Goal: Task Accomplishment & Management: Use online tool/utility

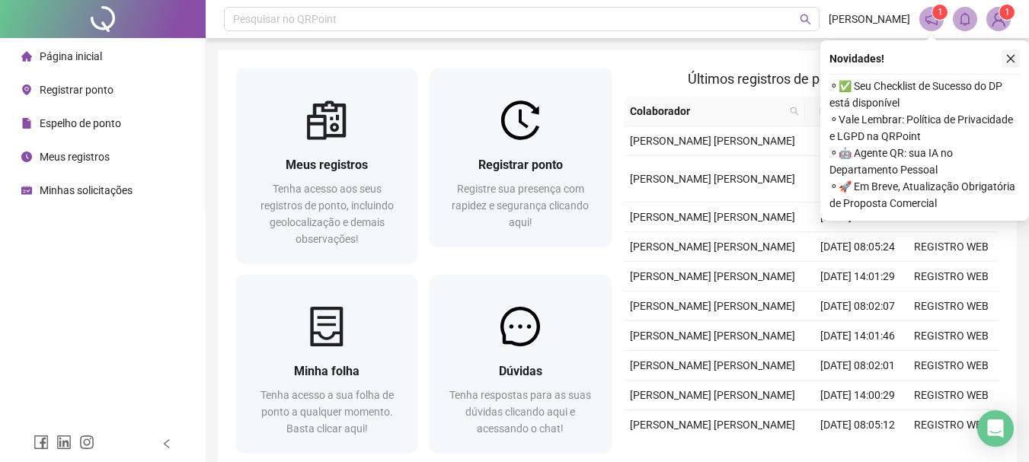
click at [1005, 54] on button "button" at bounding box center [1011, 59] width 18 height 18
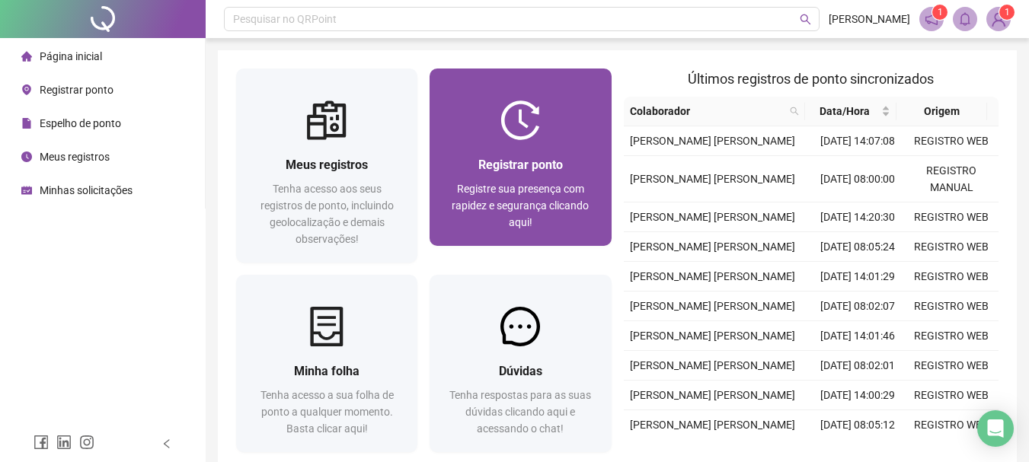
click at [517, 139] on img at bounding box center [520, 121] width 40 height 40
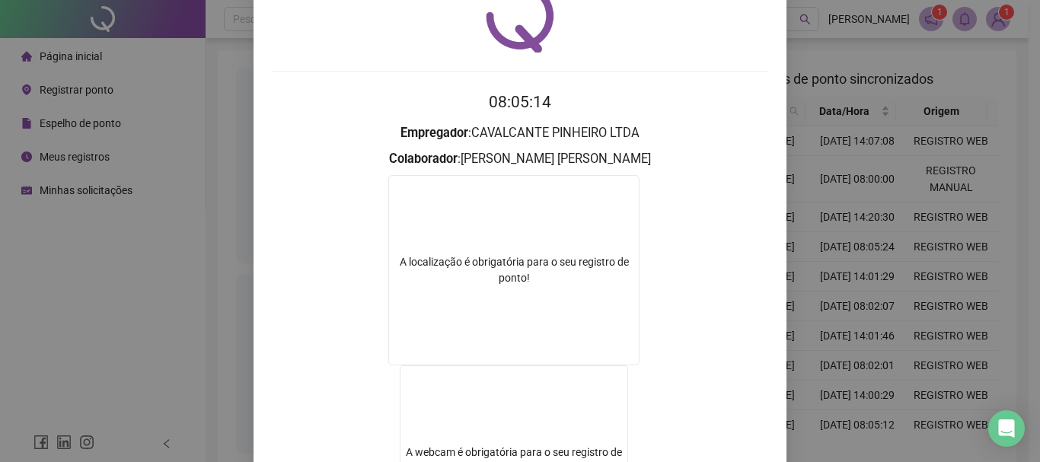
scroll to position [69, 0]
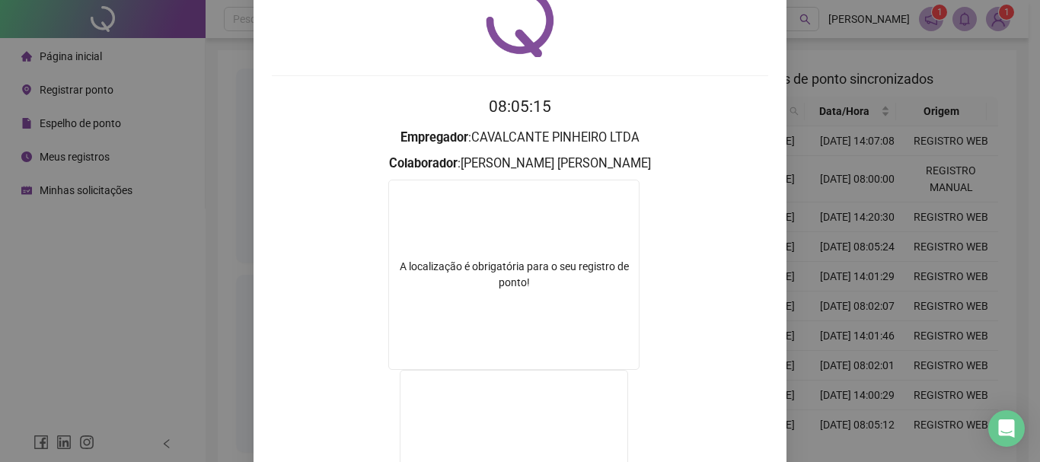
drag, startPoint x: 1027, startPoint y: 174, endPoint x: 1034, endPoint y: 195, distance: 22.2
click at [1034, 195] on div "Registro de ponto web 08:05:15 Empregador : CAVALCANTE PINHEIRO LTDA Colaborado…" at bounding box center [520, 231] width 1040 height 462
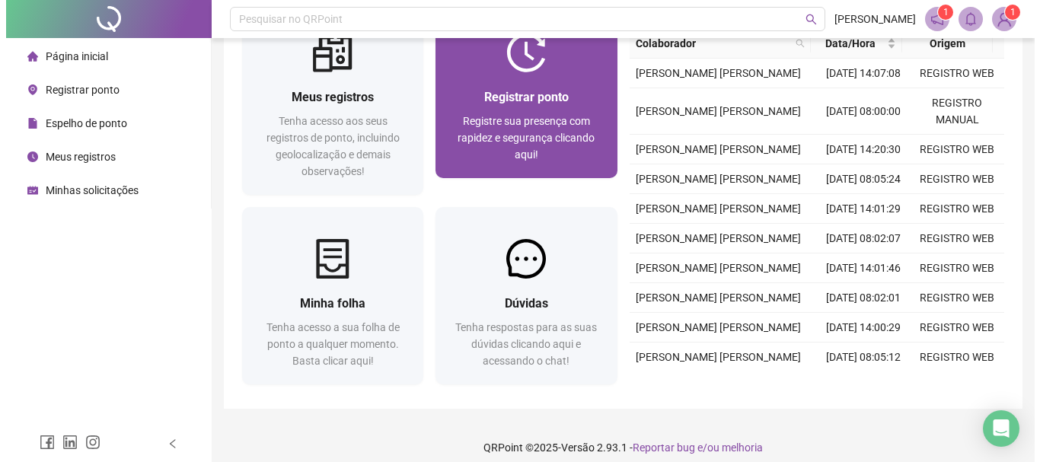
scroll to position [69, 0]
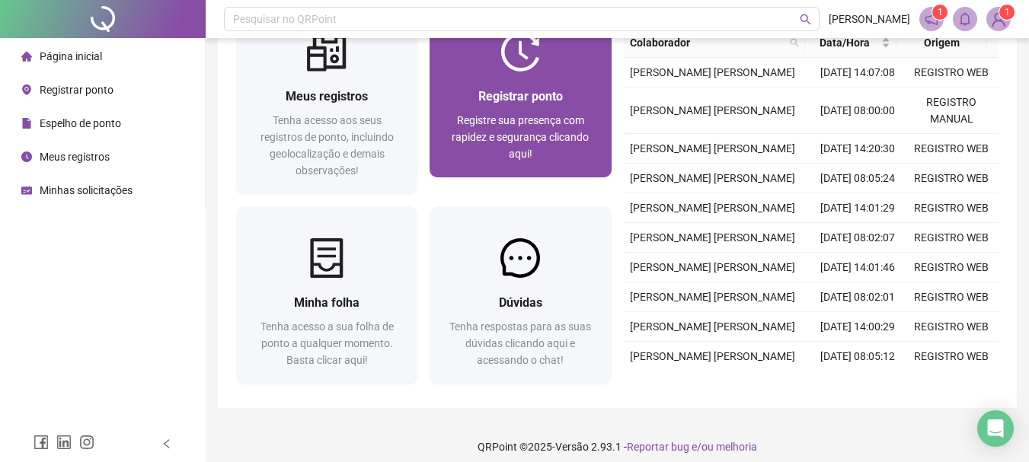
click at [464, 66] on div at bounding box center [520, 52] width 181 height 40
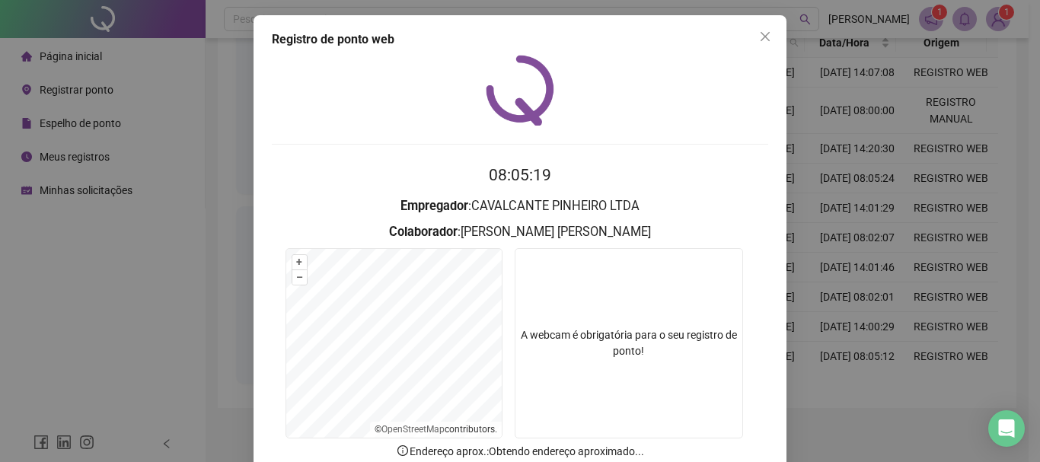
scroll to position [99, 0]
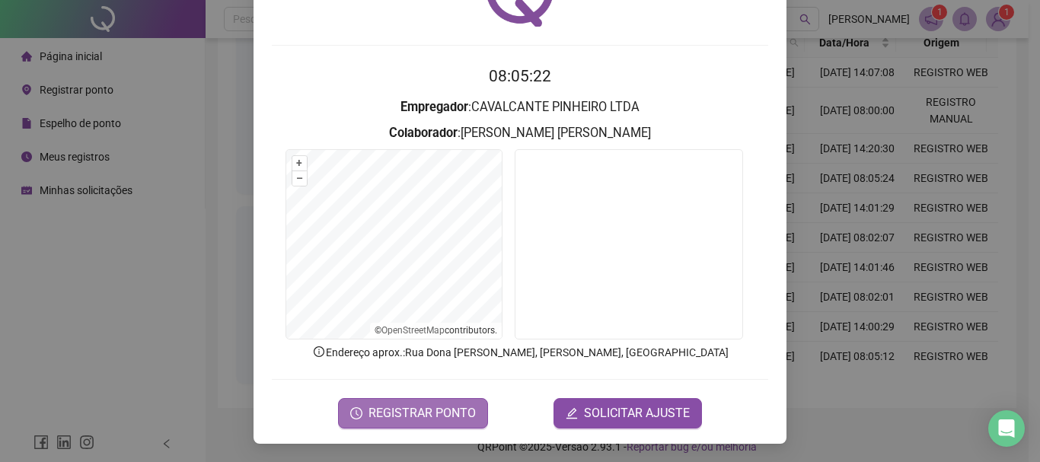
click at [439, 413] on span "REGISTRAR PONTO" at bounding box center [422, 413] width 107 height 18
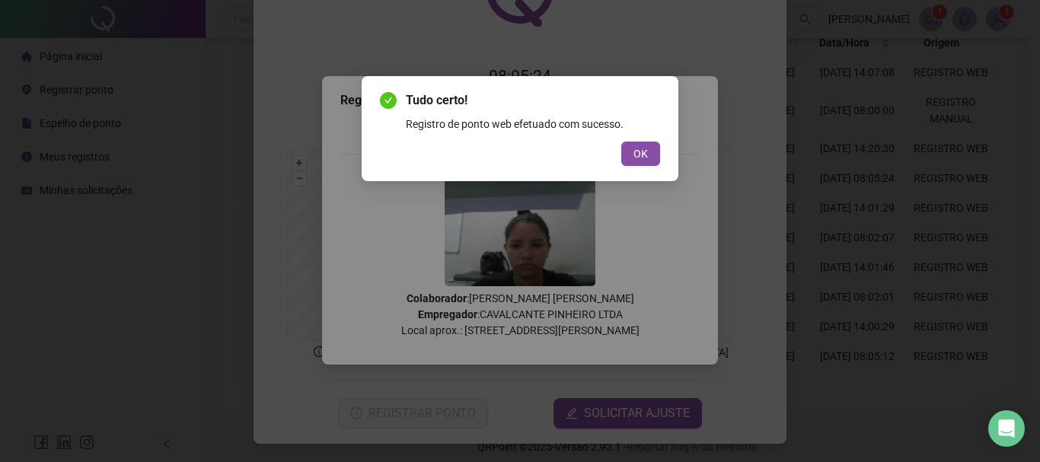
click at [660, 154] on div "Tudo certo! Registro de ponto web efetuado com sucesso. OK" at bounding box center [520, 128] width 317 height 105
click at [653, 154] on button "OK" at bounding box center [640, 154] width 39 height 24
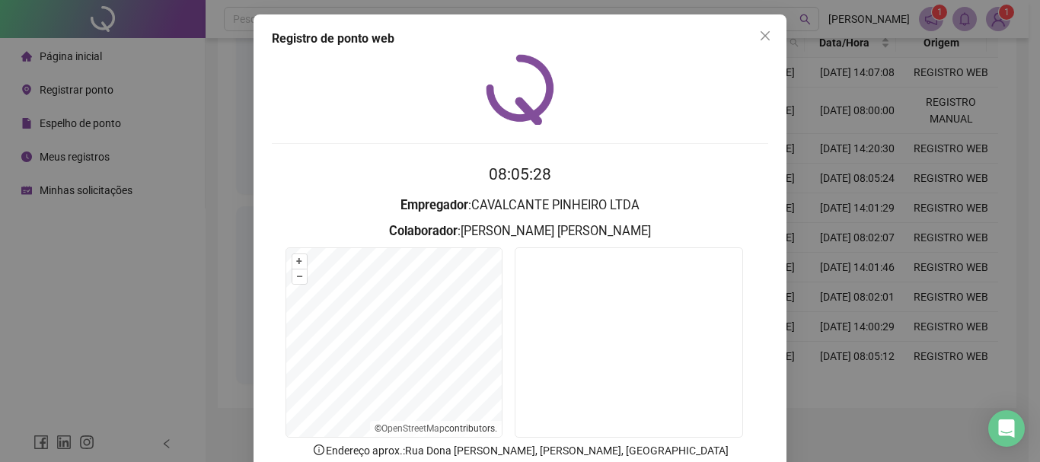
scroll to position [0, 0]
click at [762, 36] on icon "close" at bounding box center [765, 36] width 12 height 12
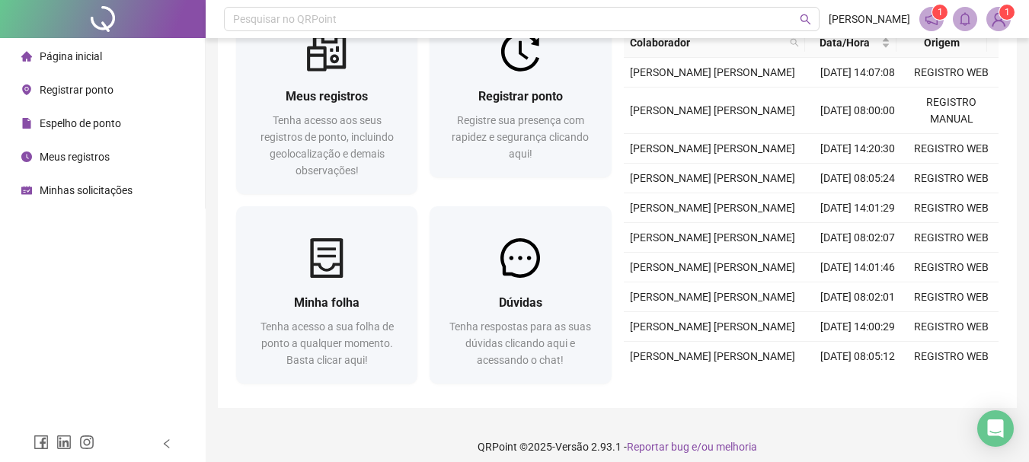
click at [1002, 23] on img at bounding box center [998, 19] width 23 height 23
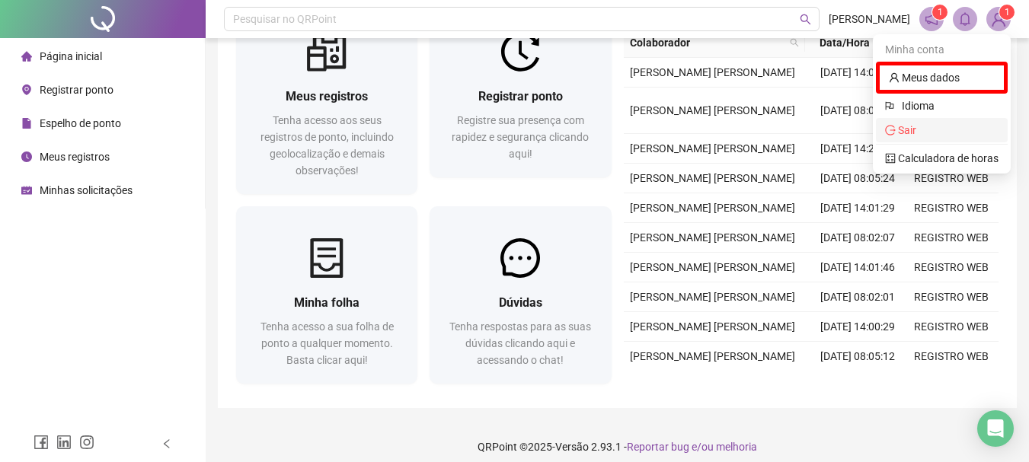
click at [930, 126] on span "Sair" at bounding box center [941, 130] width 113 height 17
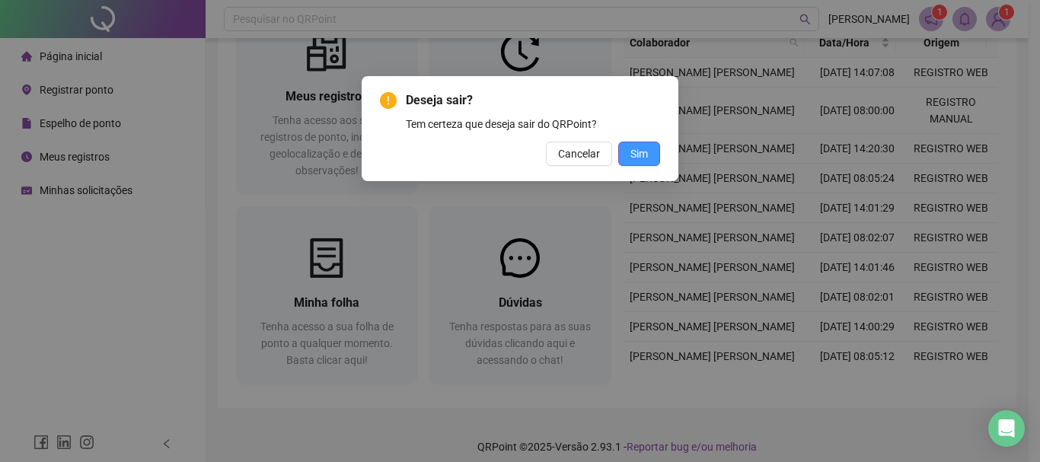
click at [652, 161] on button "Sim" at bounding box center [639, 154] width 42 height 24
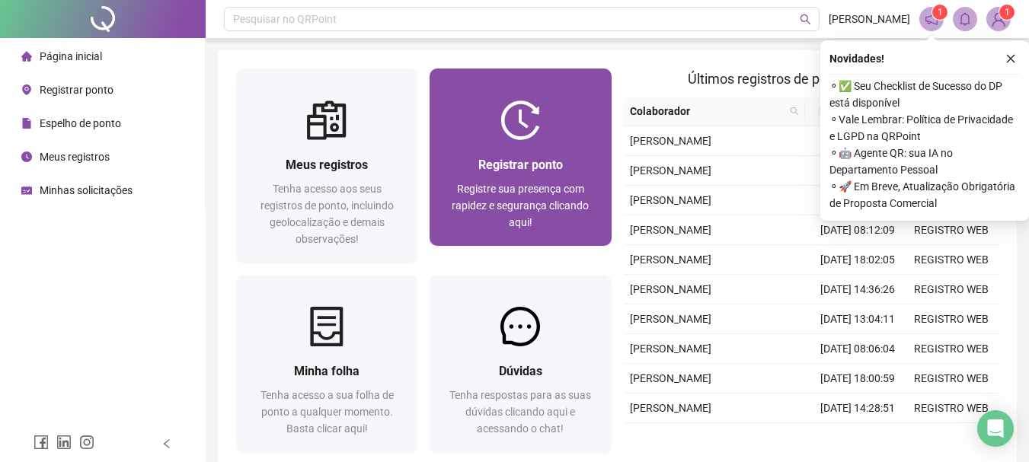
click at [570, 156] on div "Registrar ponto" at bounding box center [520, 164] width 145 height 19
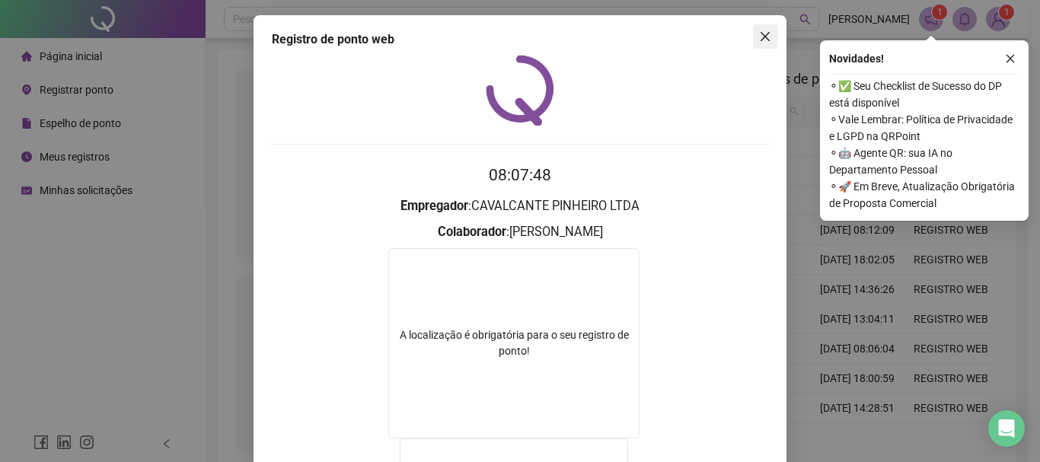
click at [762, 35] on icon "close" at bounding box center [765, 36] width 12 height 12
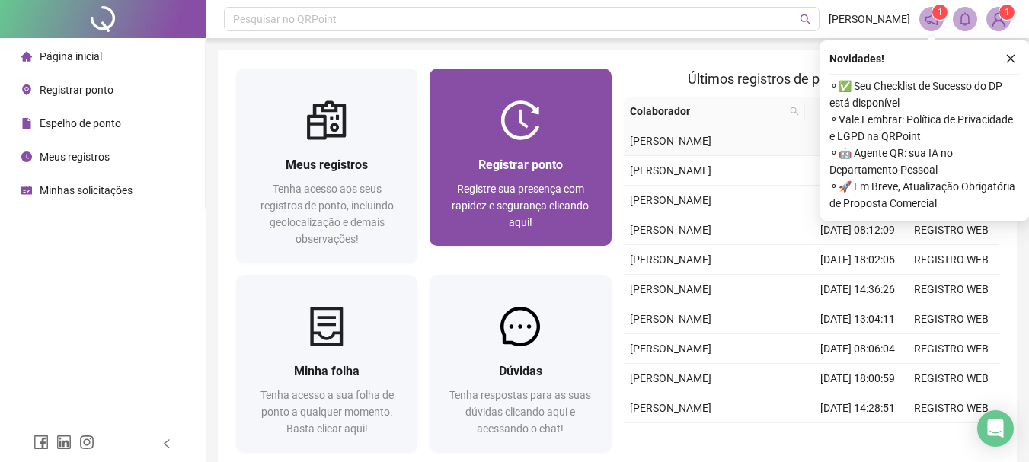
click at [564, 183] on span "Registre sua presença com rapidez e segurança clicando aqui!" at bounding box center [520, 206] width 137 height 46
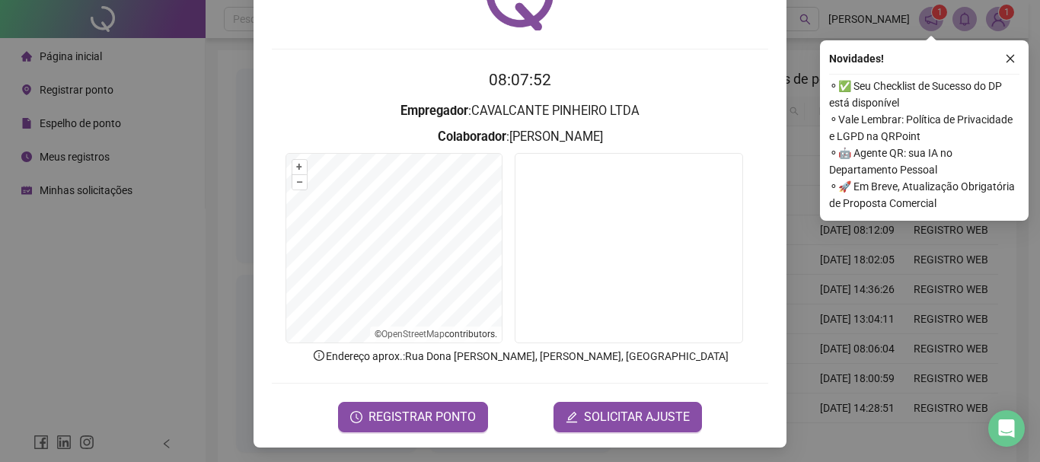
scroll to position [99, 0]
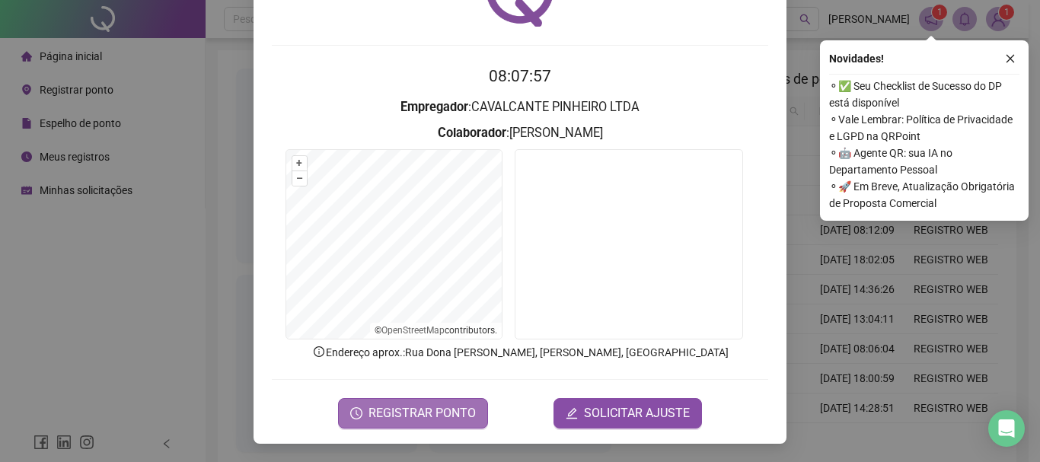
click at [421, 412] on span "REGISTRAR PONTO" at bounding box center [422, 413] width 107 height 18
